Goal: Transaction & Acquisition: Purchase product/service

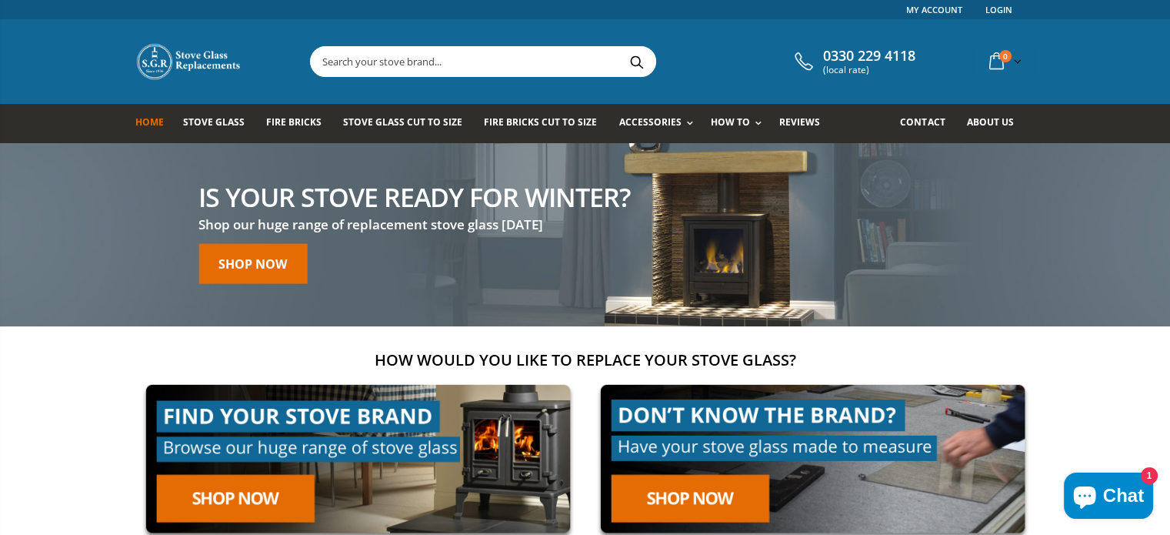
click at [249, 496] on link at bounding box center [358, 459] width 446 height 170
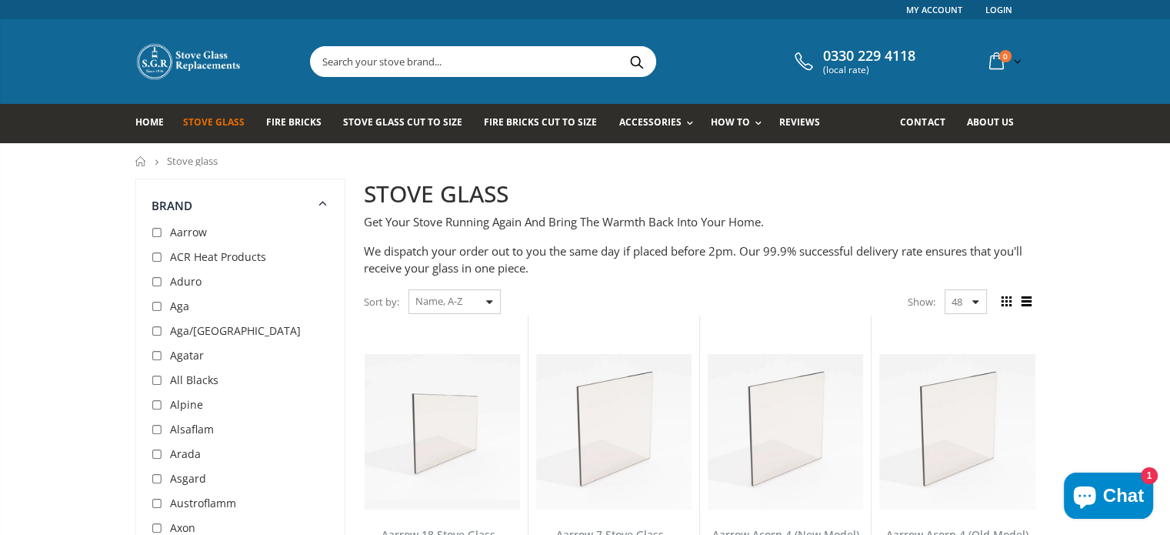
click at [489, 302] on div "Sort by: Featured Best Selling Name, A-Z Name, Z-A Price, low to high Price, hi…" at bounding box center [432, 302] width 137 height 27
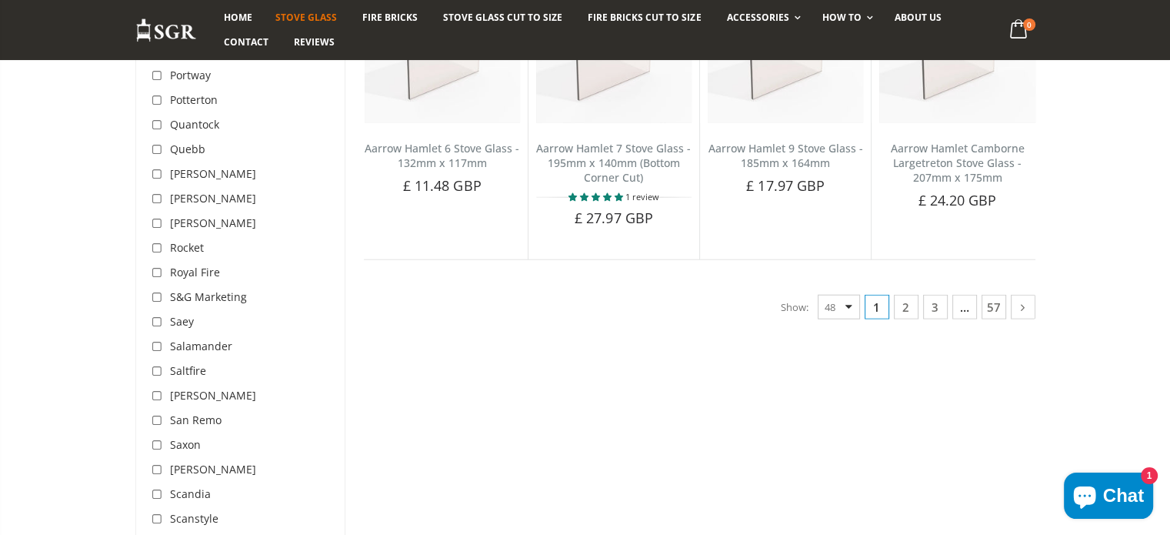
scroll to position [4232, 0]
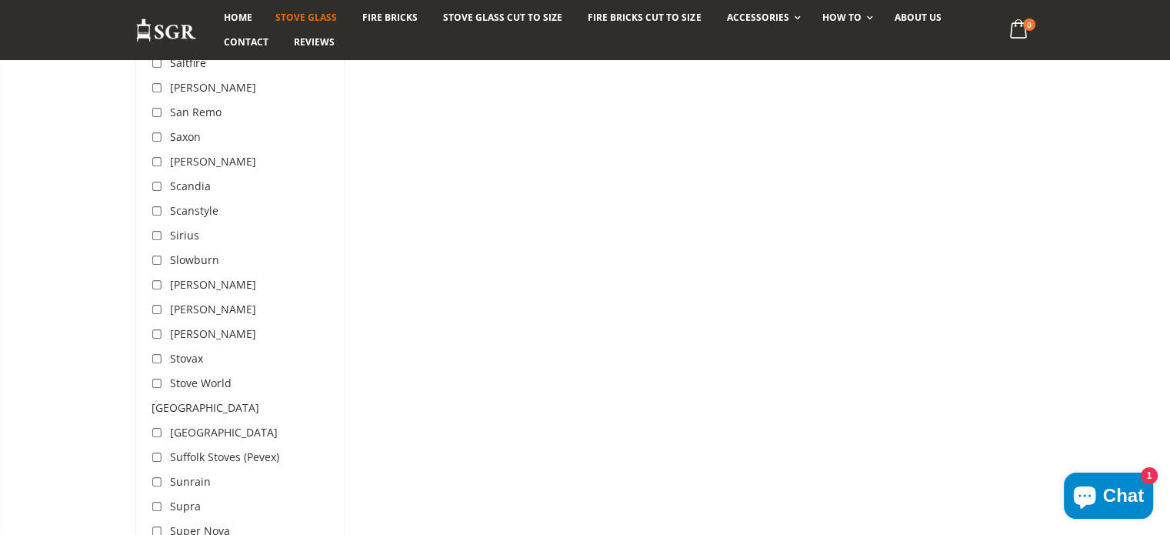
click at [195, 351] on span "Stovax" at bounding box center [186, 358] width 33 height 15
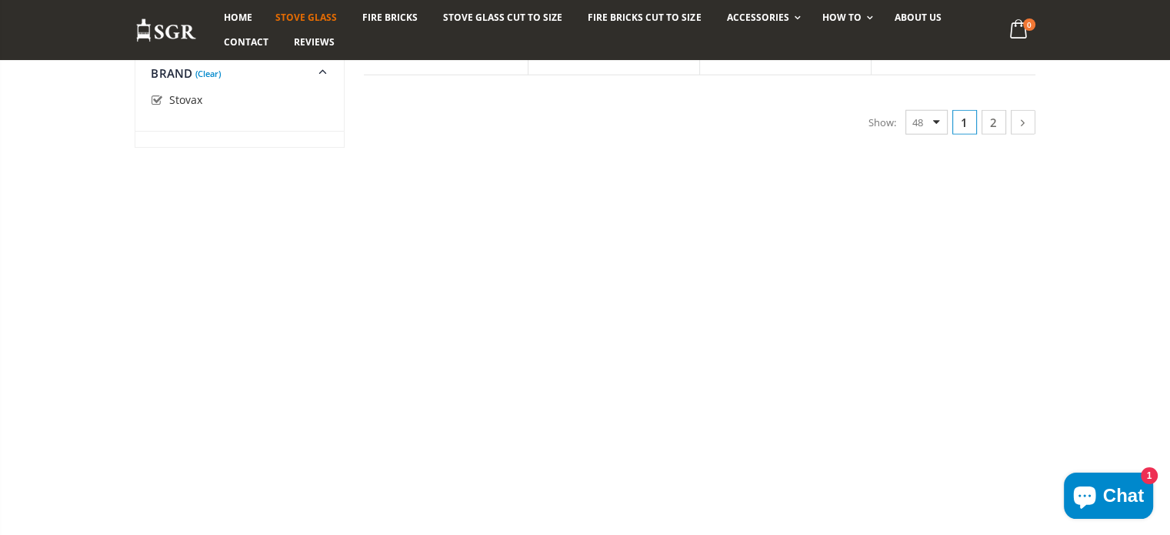
scroll to position [3917, 0]
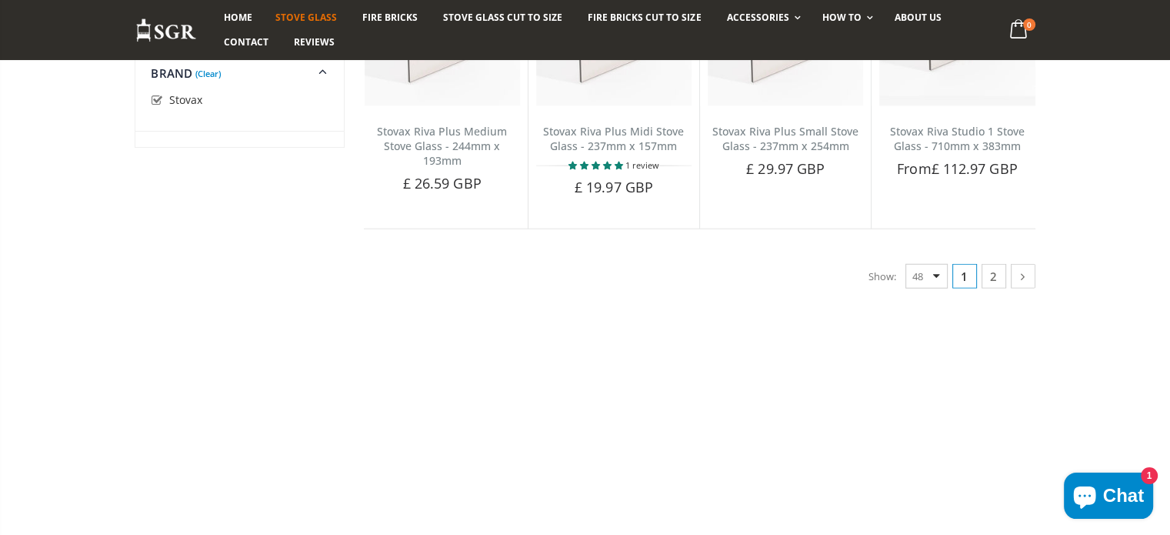
click at [989, 264] on link "2" at bounding box center [994, 276] width 25 height 25
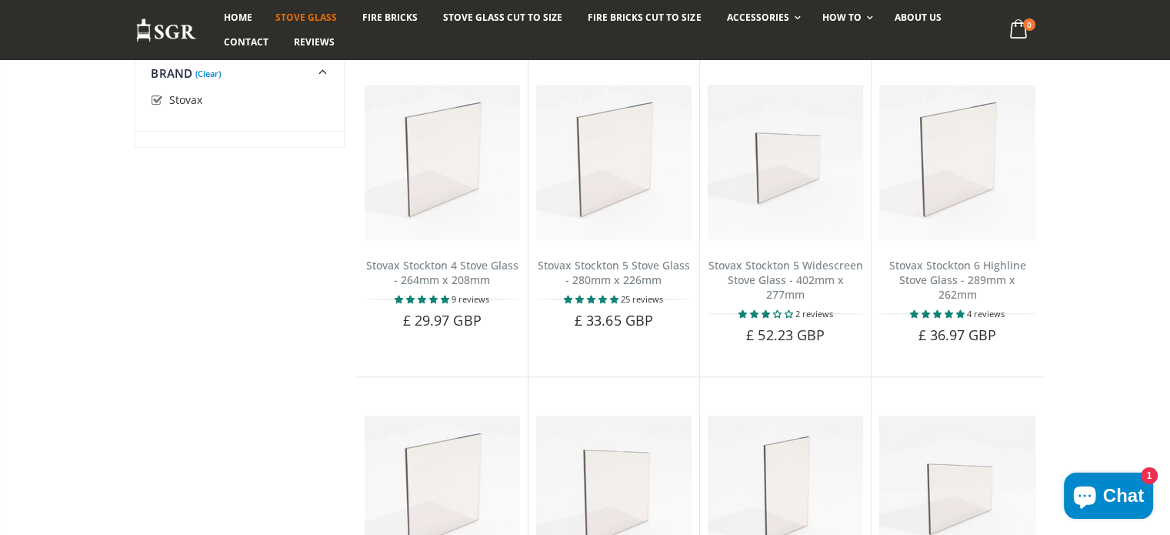
scroll to position [1385, 0]
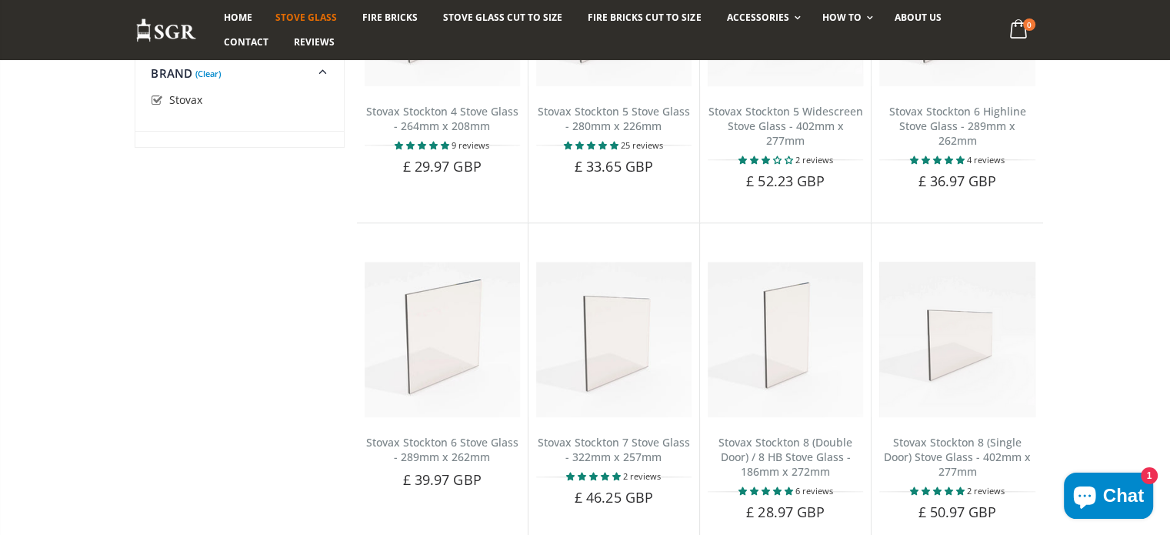
click at [609, 104] on link "Stovax Stockton 5 Stove Glass - 280mm x 226mm" at bounding box center [614, 118] width 152 height 29
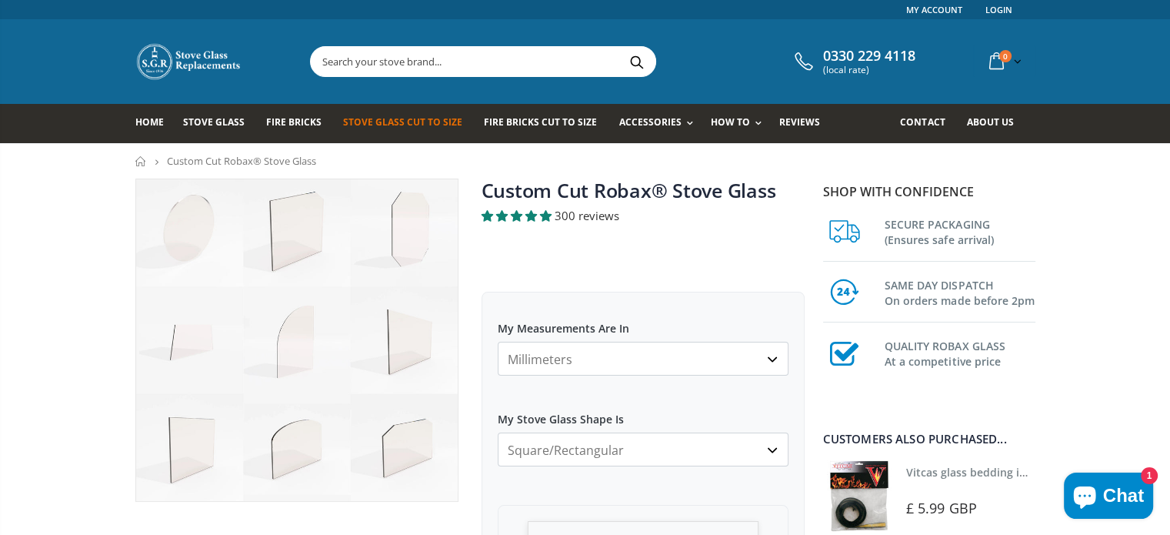
scroll to position [154, 0]
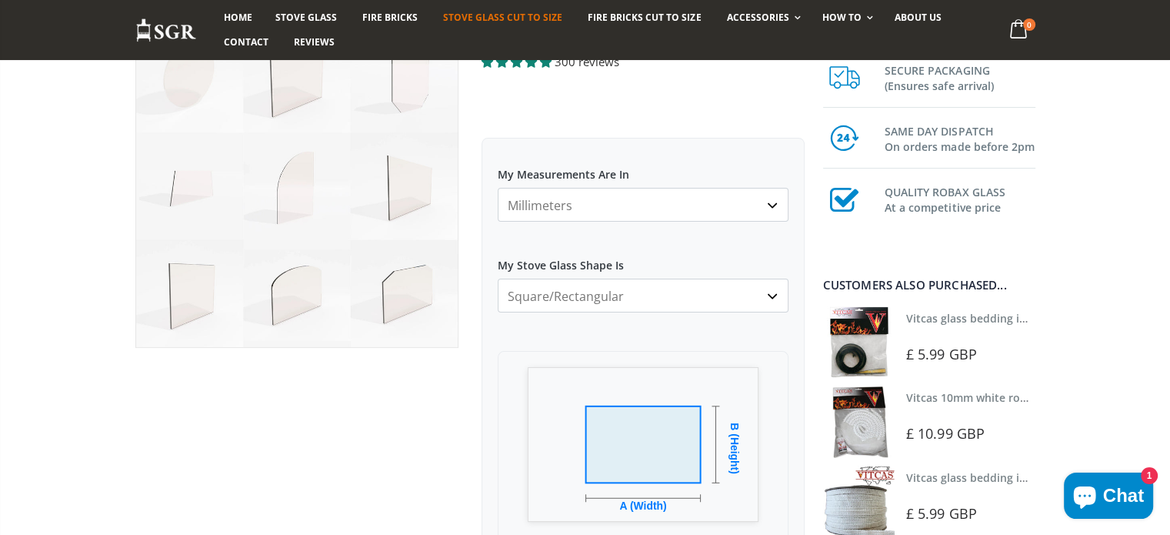
click at [769, 295] on select "Square/Rectangular Arched Half Arch Both Top Corners Cut Single Corner Cut All …" at bounding box center [643, 296] width 291 height 34
click at [773, 209] on select "Millimeters Centimeters Inches" at bounding box center [643, 205] width 291 height 34
click at [498, 188] on select "Millimeters Centimeters Inches" at bounding box center [643, 205] width 291 height 34
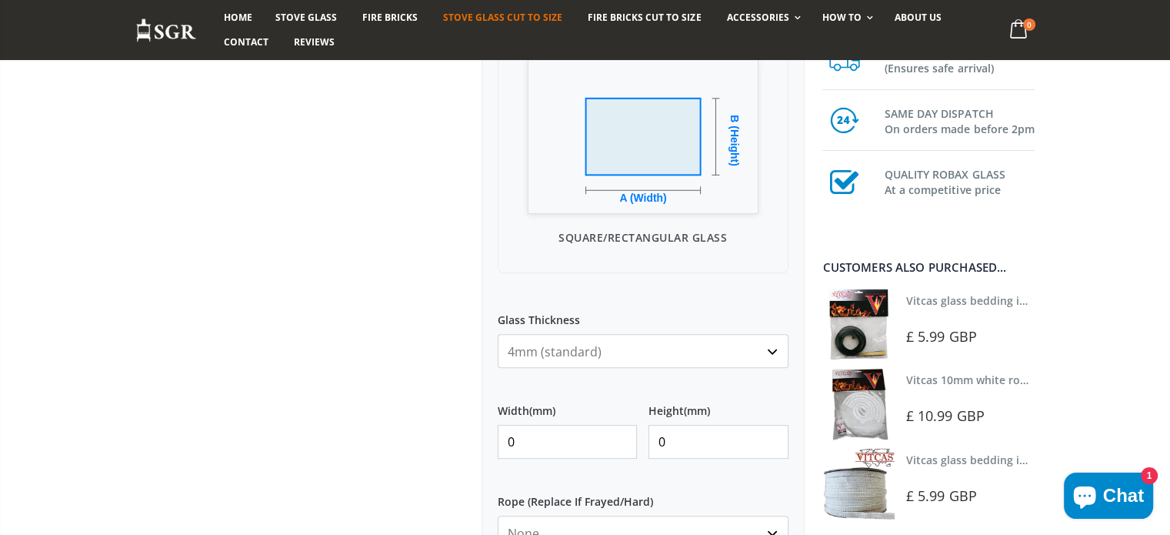
scroll to position [693, 0]
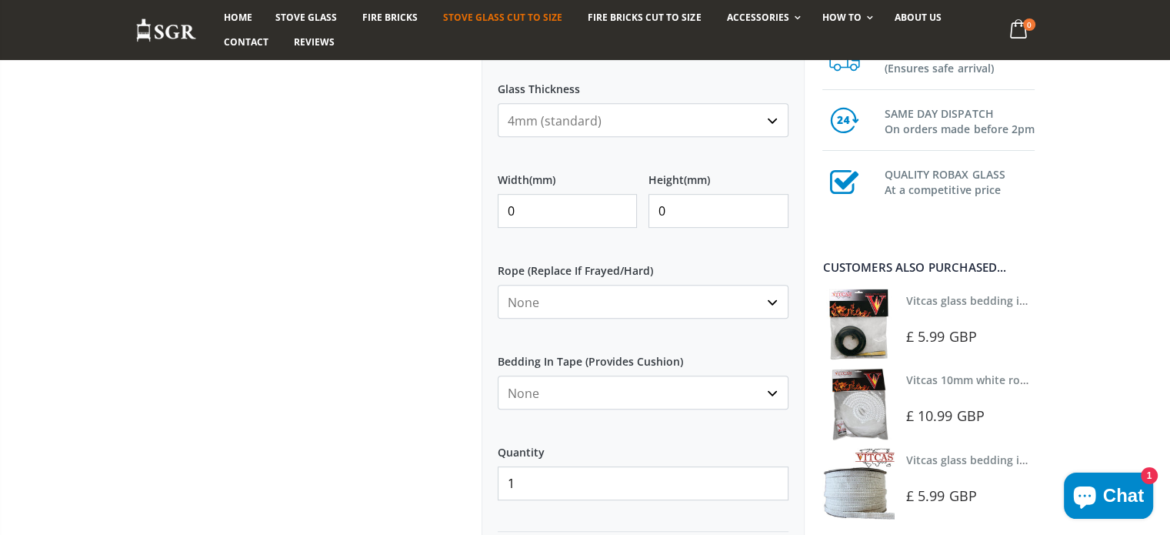
click at [619, 217] on input "0" at bounding box center [568, 211] width 140 height 34
type input "226"
click at [686, 211] on input "0" at bounding box center [719, 211] width 140 height 34
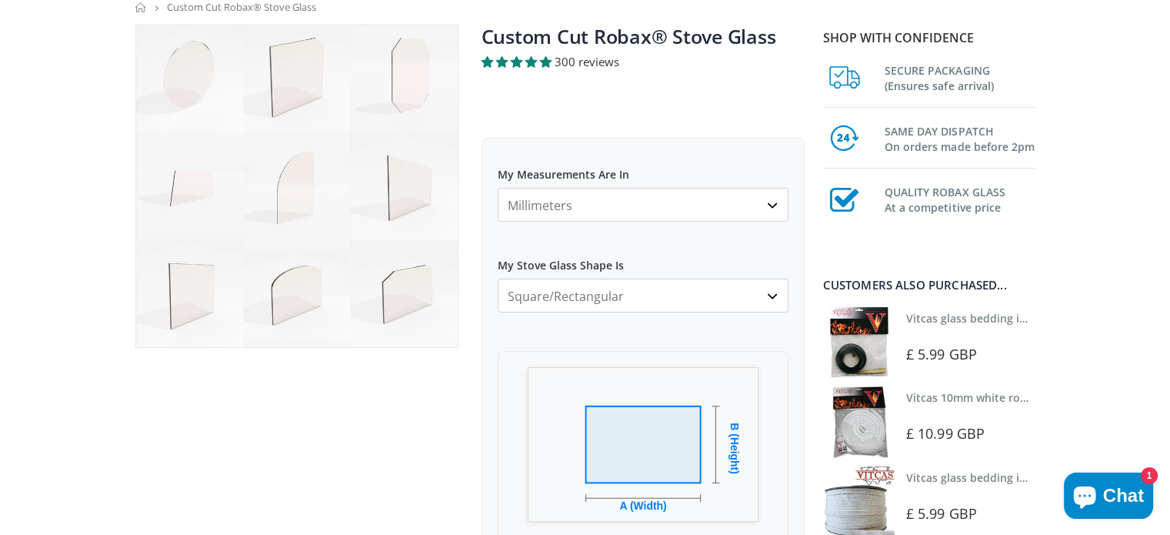
scroll to position [0, 0]
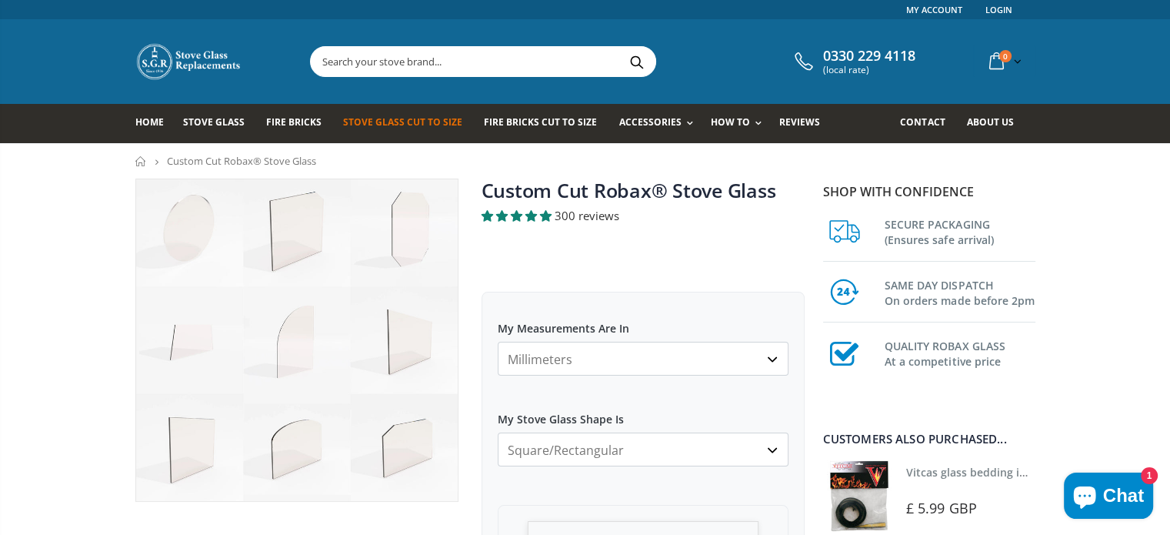
type input "282"
